Goal: Browse casually

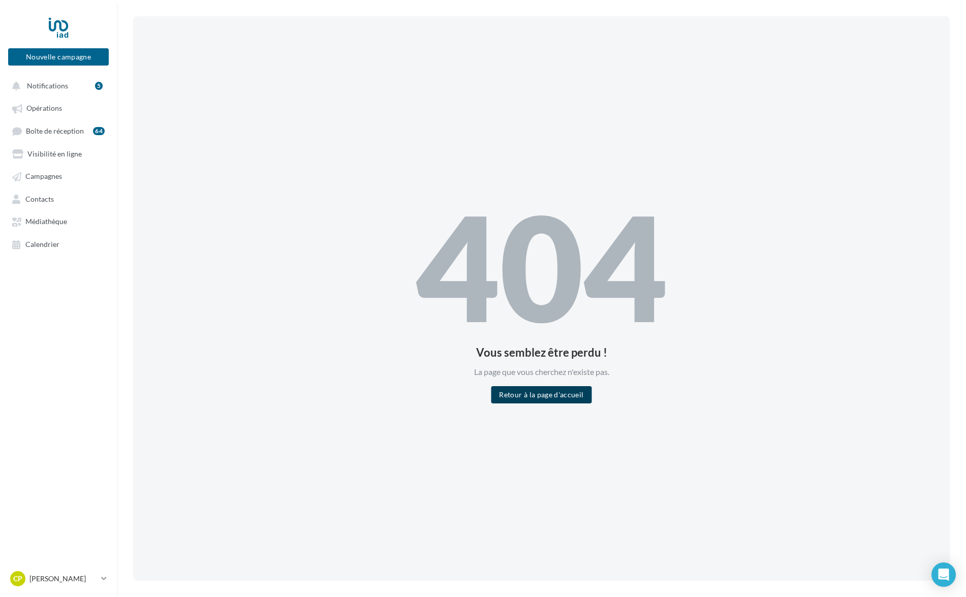
click at [555, 392] on button "Retour à la page d'accueil" at bounding box center [541, 394] width 101 height 17
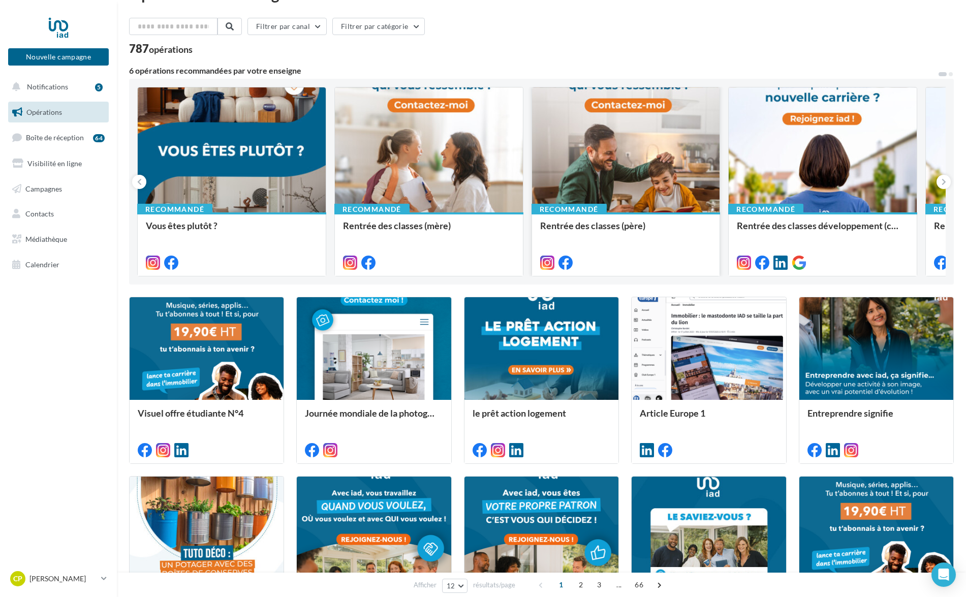
scroll to position [30, 0]
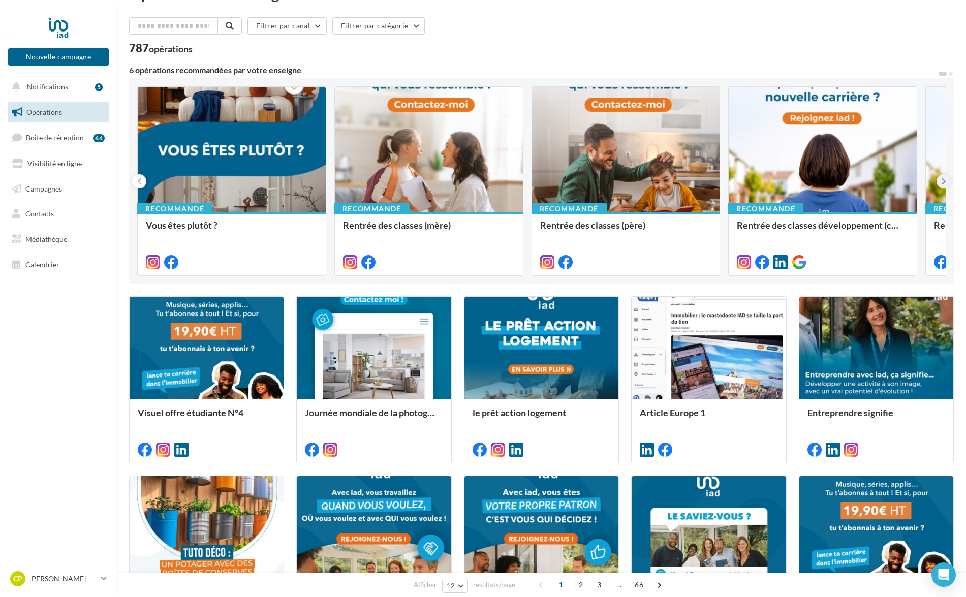
click at [945, 181] on button at bounding box center [943, 181] width 14 height 14
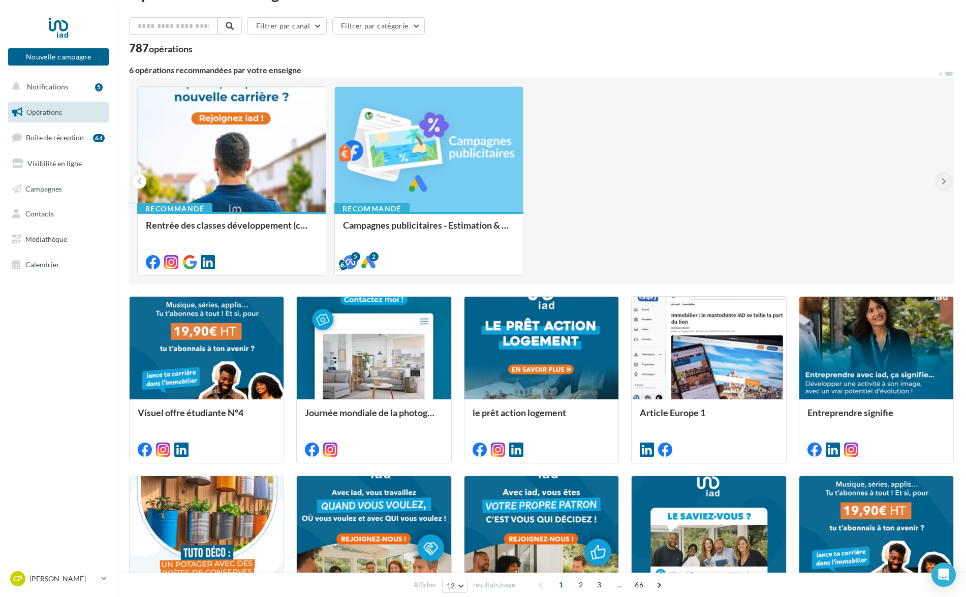
click at [945, 181] on icon at bounding box center [943, 181] width 5 height 10
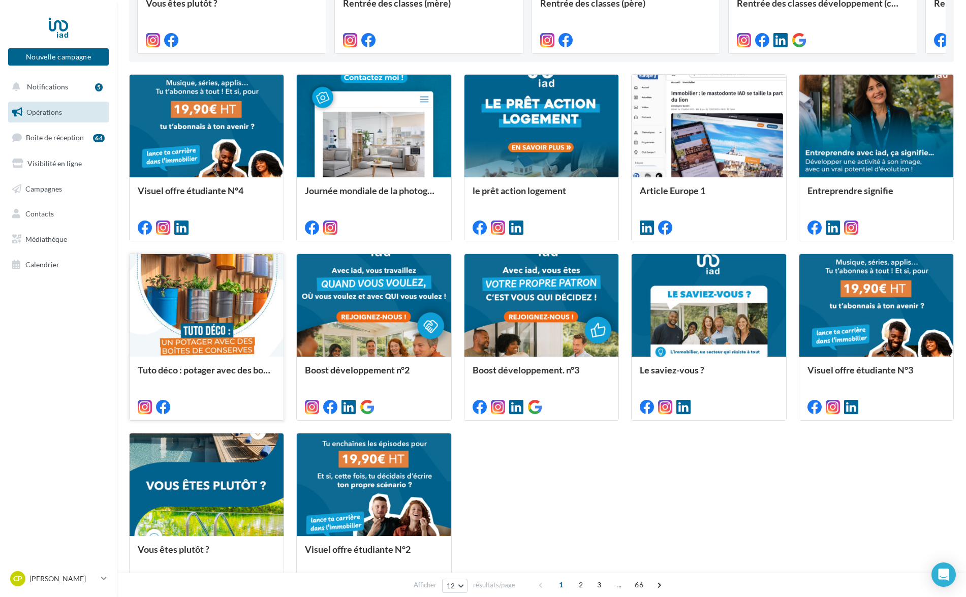
scroll to position [265, 0]
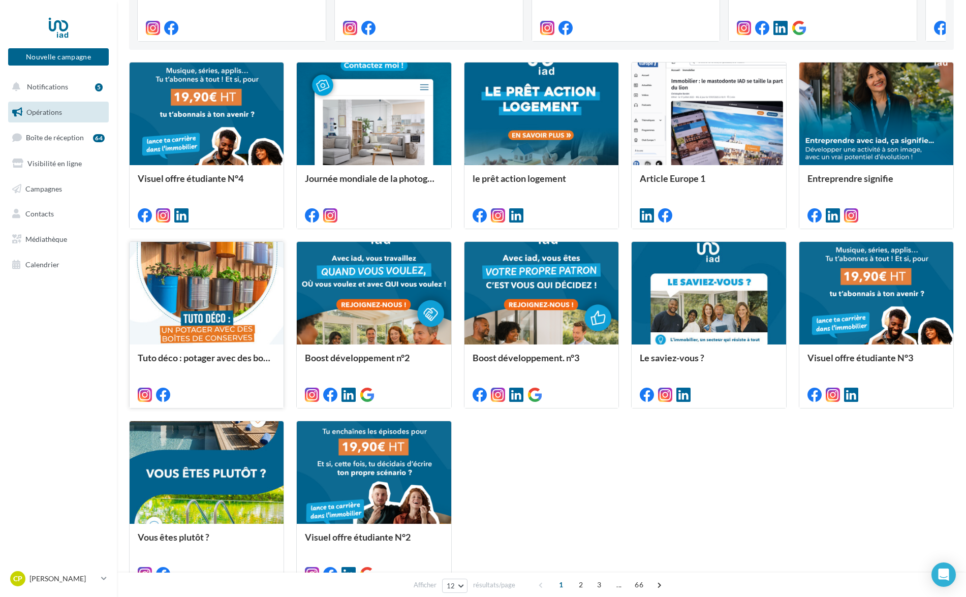
click at [251, 294] on div at bounding box center [207, 294] width 154 height 104
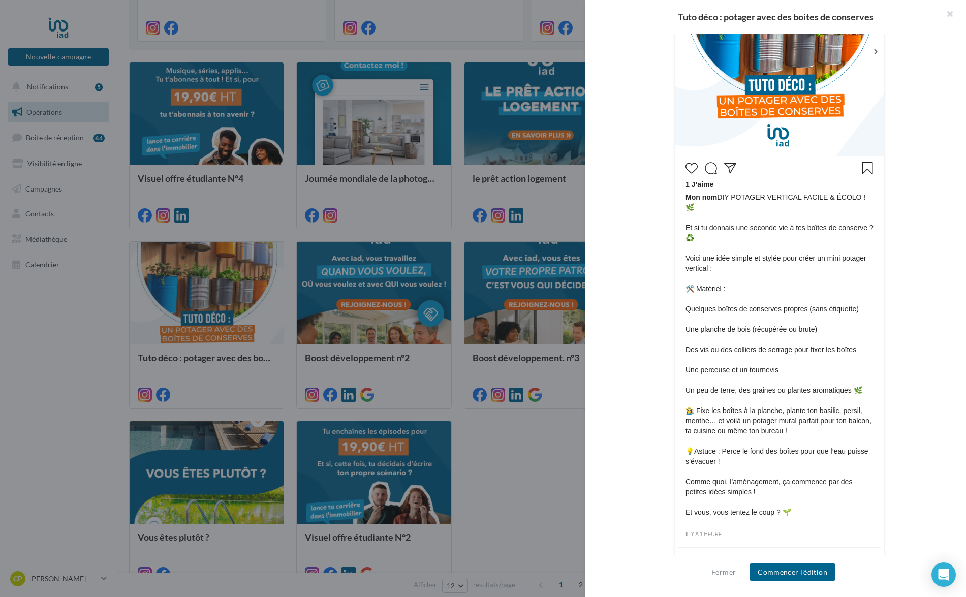
scroll to position [321, 0]
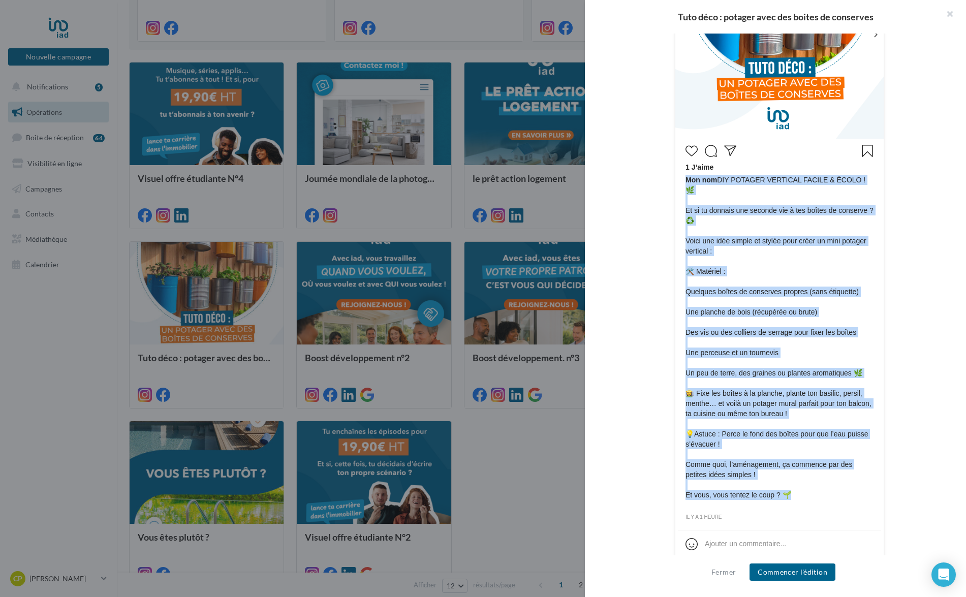
drag, startPoint x: 691, startPoint y: 181, endPoint x: 807, endPoint y: 488, distance: 328.6
click at [807, 488] on span "Mon nom DIY POTAGER VERTICAL FACILE & ÉCOLO ! 🌿 Et si tu donnais une seconde vi…" at bounding box center [779, 342] width 188 height 335
copy span "Mon nom DIY POTAGER VERTICAL FACILE & ÉCOLO ! 🌿 Et si tu donnais une seconde vi…"
